Goal: Transaction & Acquisition: Purchase product/service

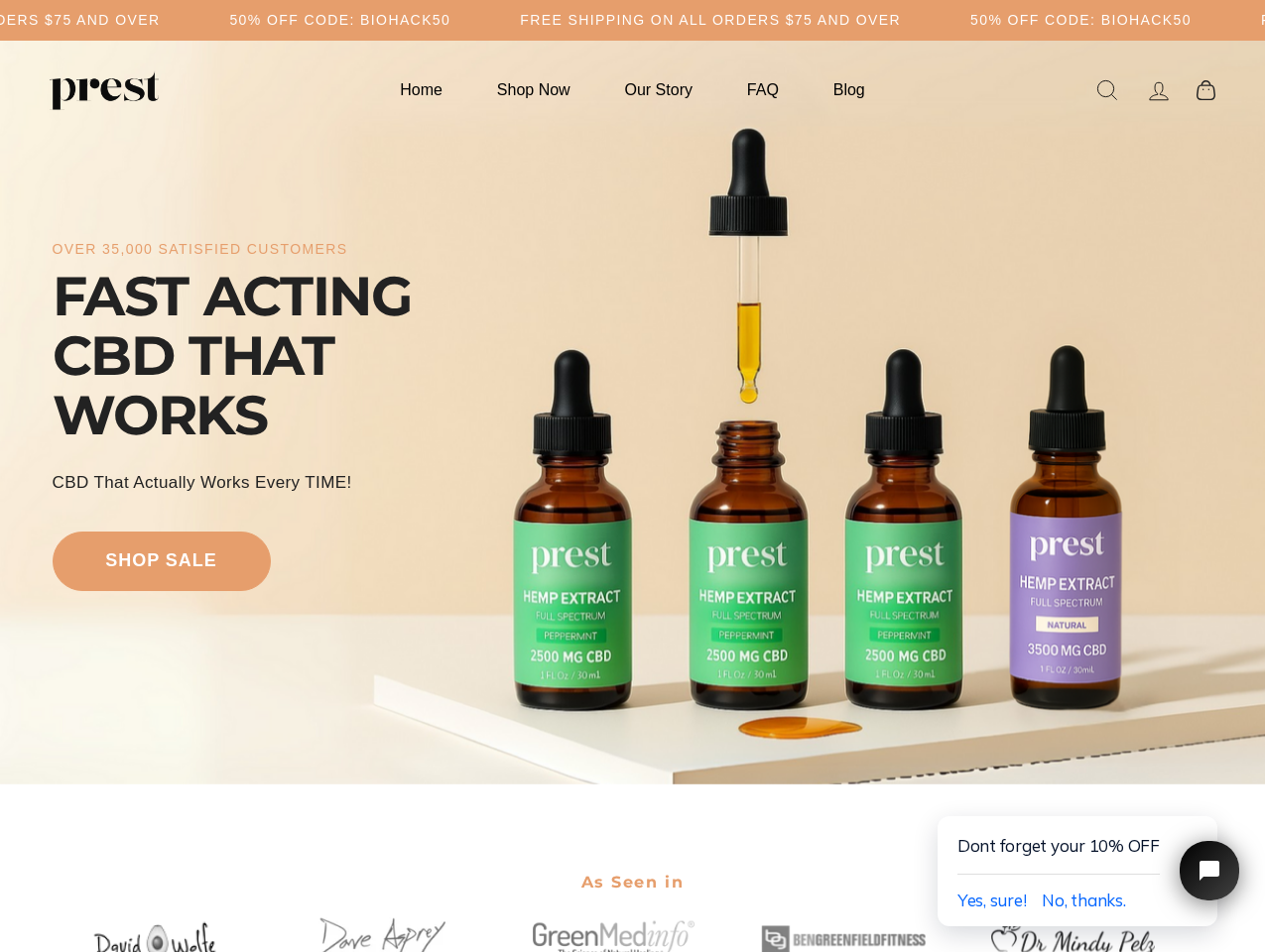
click at [632, 476] on div "over 35,000 satisfied customers FAST ACTING CBD THAT WORKS CBD That Actually Wo…" at bounding box center [633, 412] width 1160 height 585
click at [450, 20] on h5 "50% OFF CODE: BIOHACK50" at bounding box center [340, 20] width 222 height 17
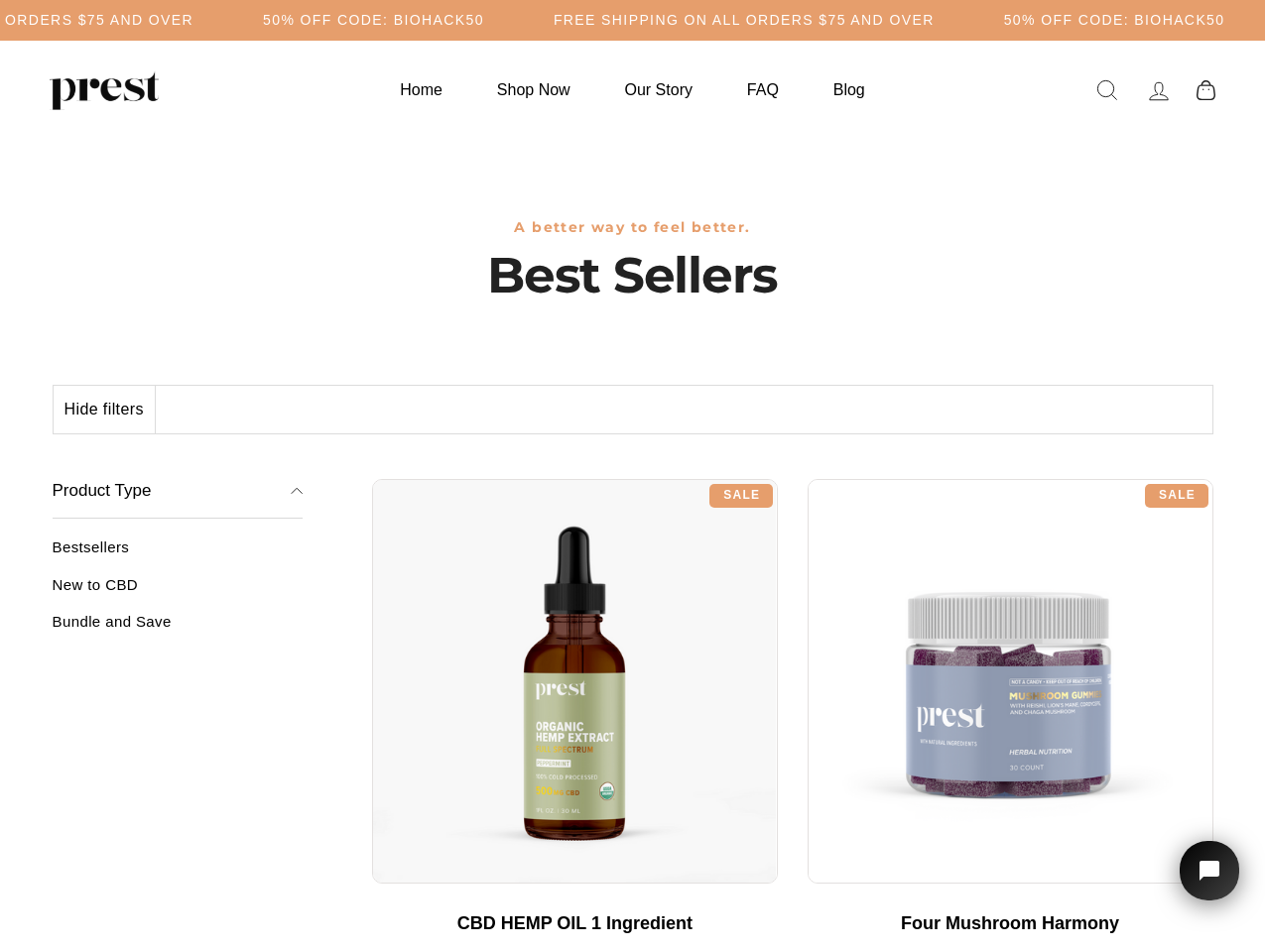
click at [632, 476] on div "**********" at bounding box center [793, 471] width 842 height 15
